Goal: Transaction & Acquisition: Download file/media

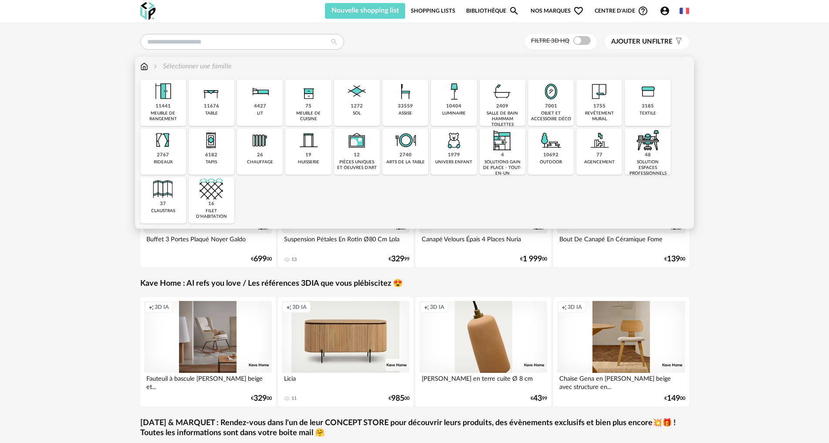
click at [172, 98] on img at bounding box center [163, 92] width 24 height 24
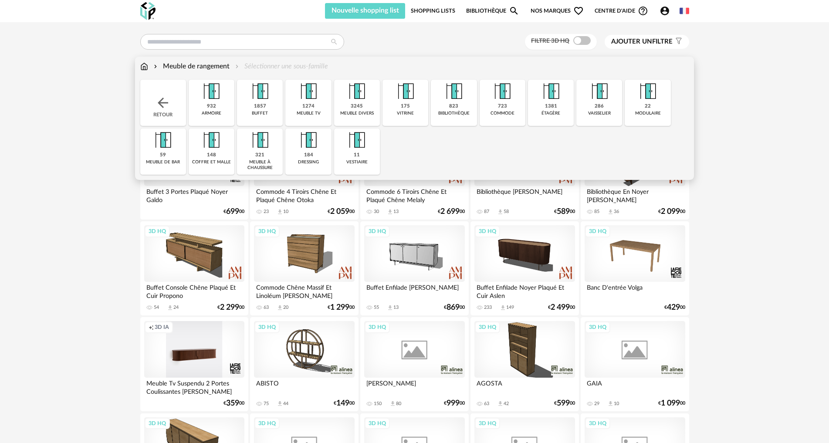
click at [455, 101] on img at bounding box center [454, 92] width 24 height 24
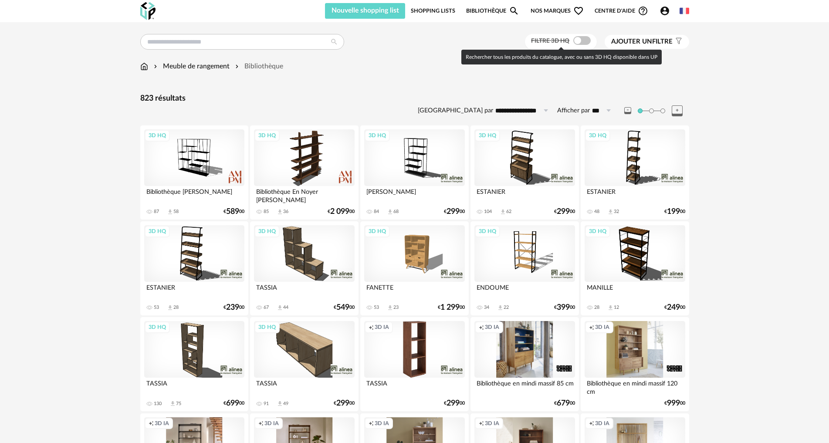
click at [586, 39] on span at bounding box center [581, 40] width 17 height 9
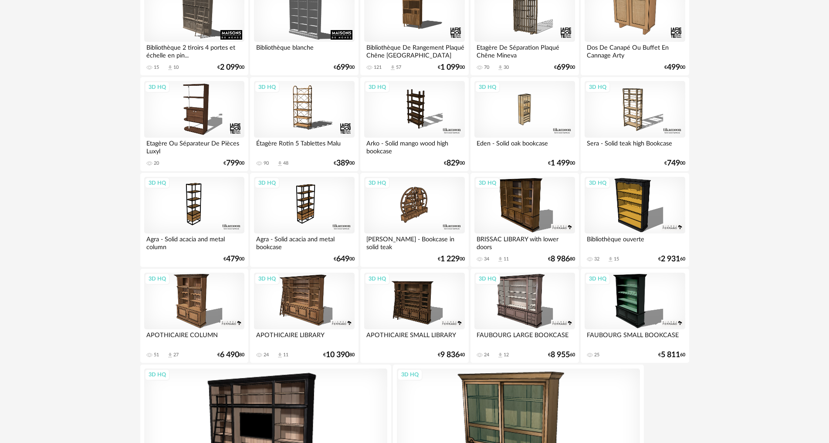
scroll to position [803, 0]
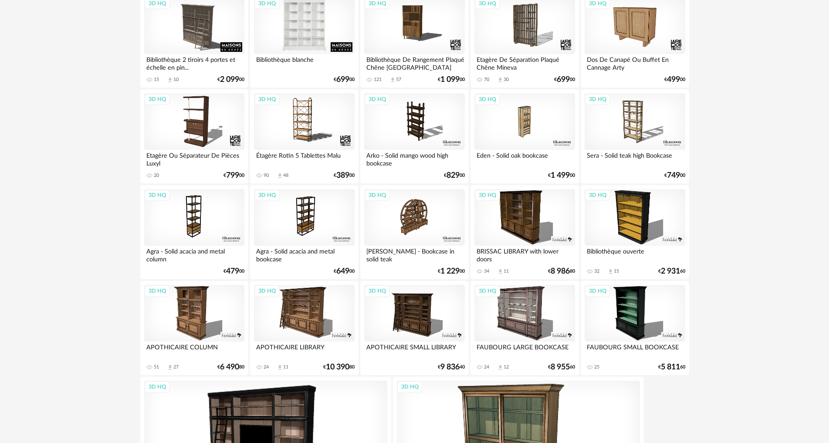
click at [317, 22] on div "3D HQ" at bounding box center [304, 25] width 100 height 57
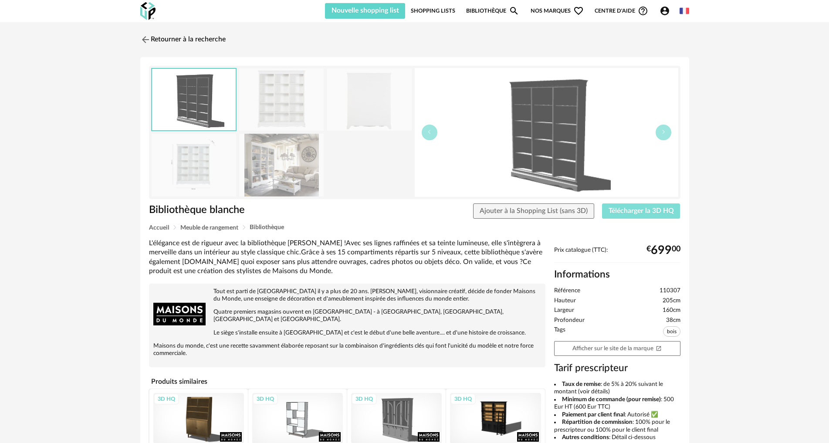
click at [632, 212] on span "Télécharger la 3D HQ" at bounding box center [641, 210] width 65 height 7
